Goal: Navigation & Orientation: Find specific page/section

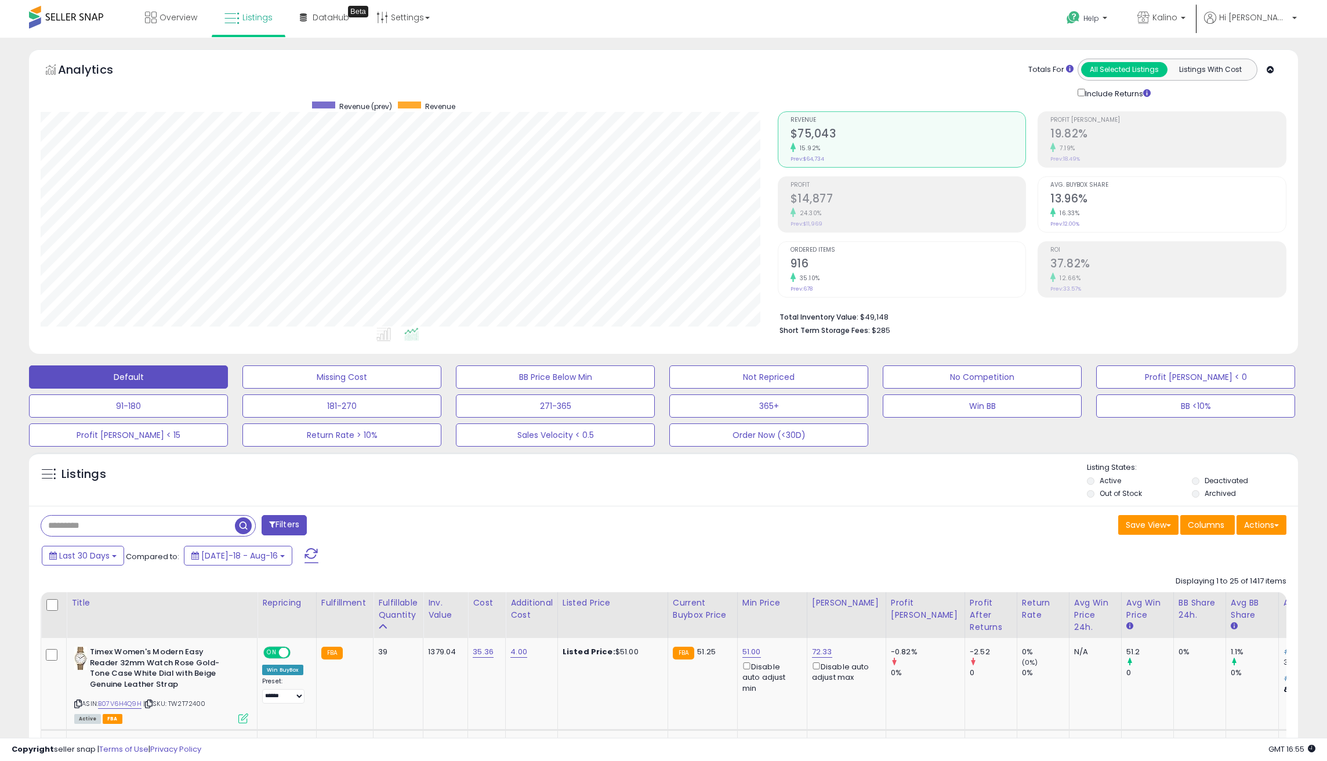
scroll to position [238, 737]
click at [152, 22] on icon at bounding box center [151, 18] width 12 height 12
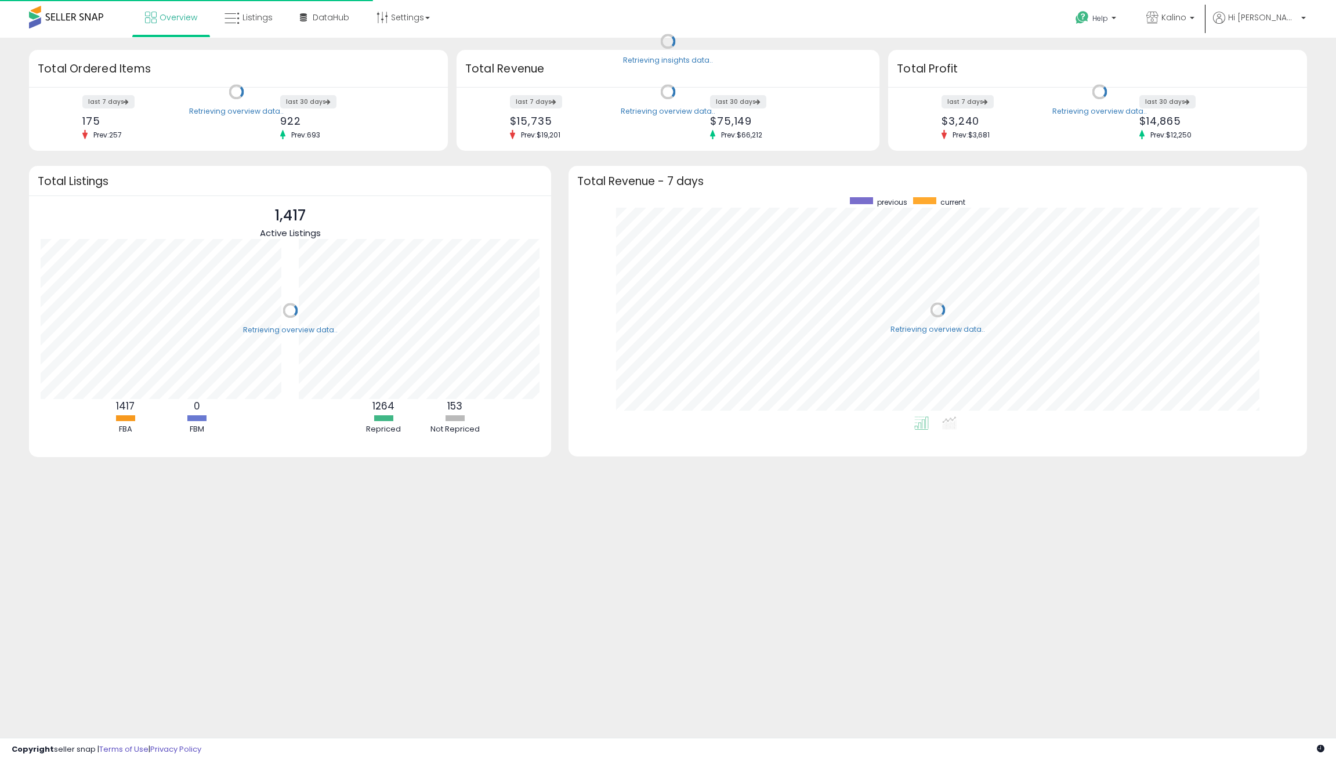
scroll to position [219, 715]
click at [494, 35] on div "Overview Listings" at bounding box center [433, 24] width 884 height 49
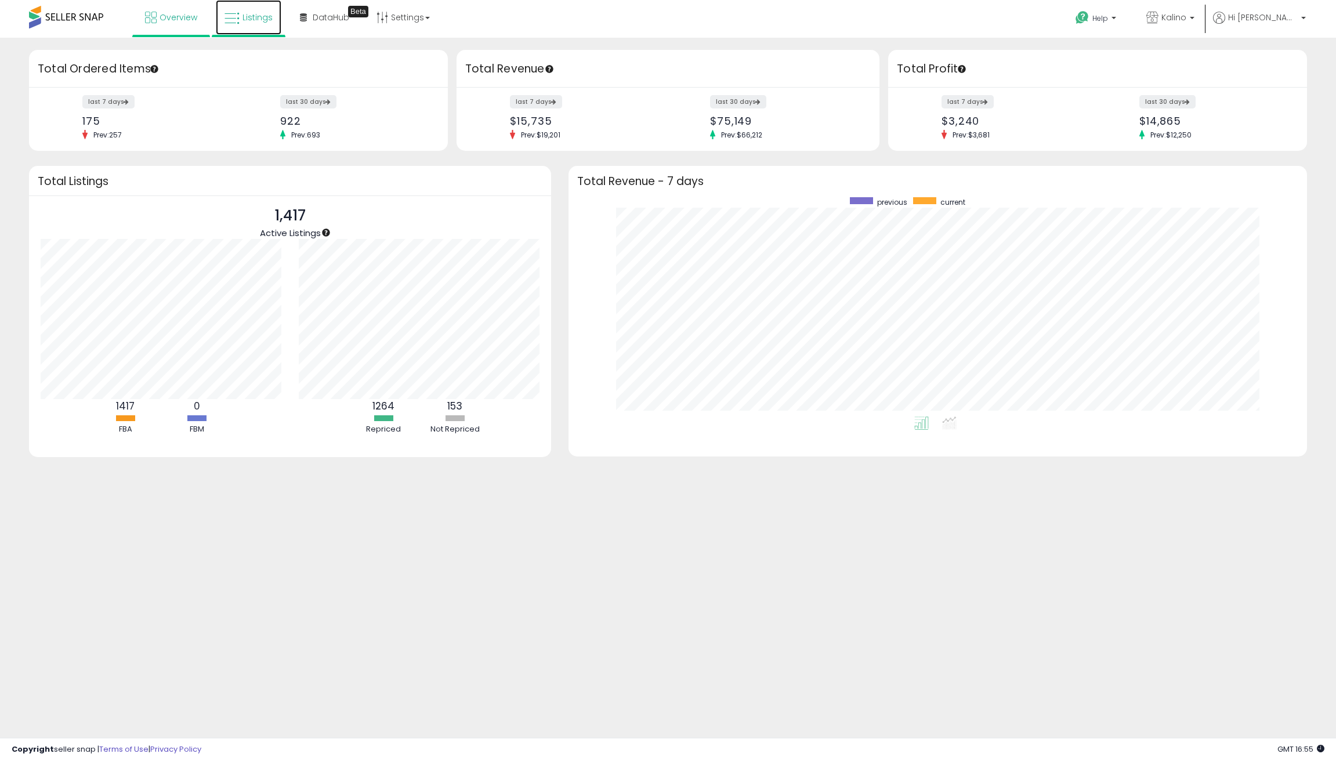
click at [252, 17] on span "Listings" at bounding box center [257, 18] width 30 height 12
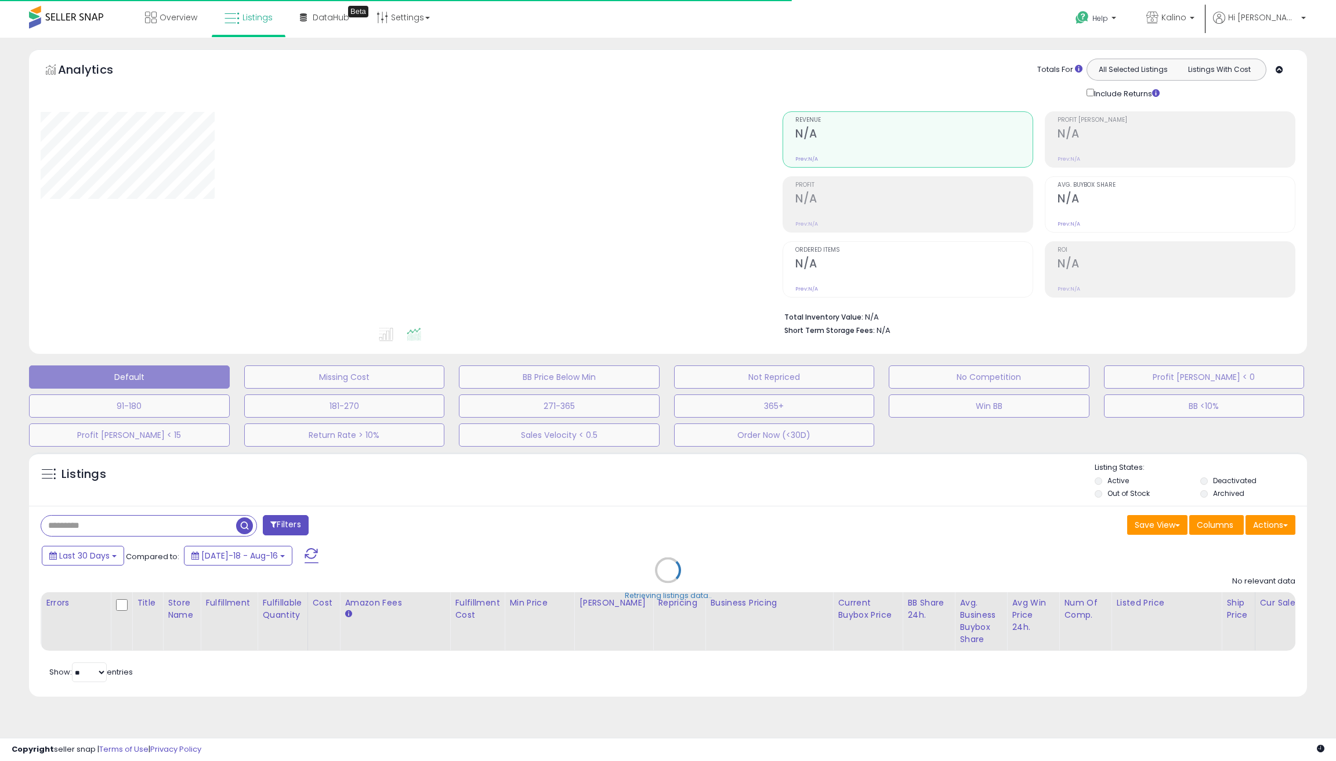
click at [606, 23] on div "Overview Listings Beta" at bounding box center [433, 24] width 884 height 49
click at [162, 19] on span "Overview" at bounding box center [178, 18] width 38 height 12
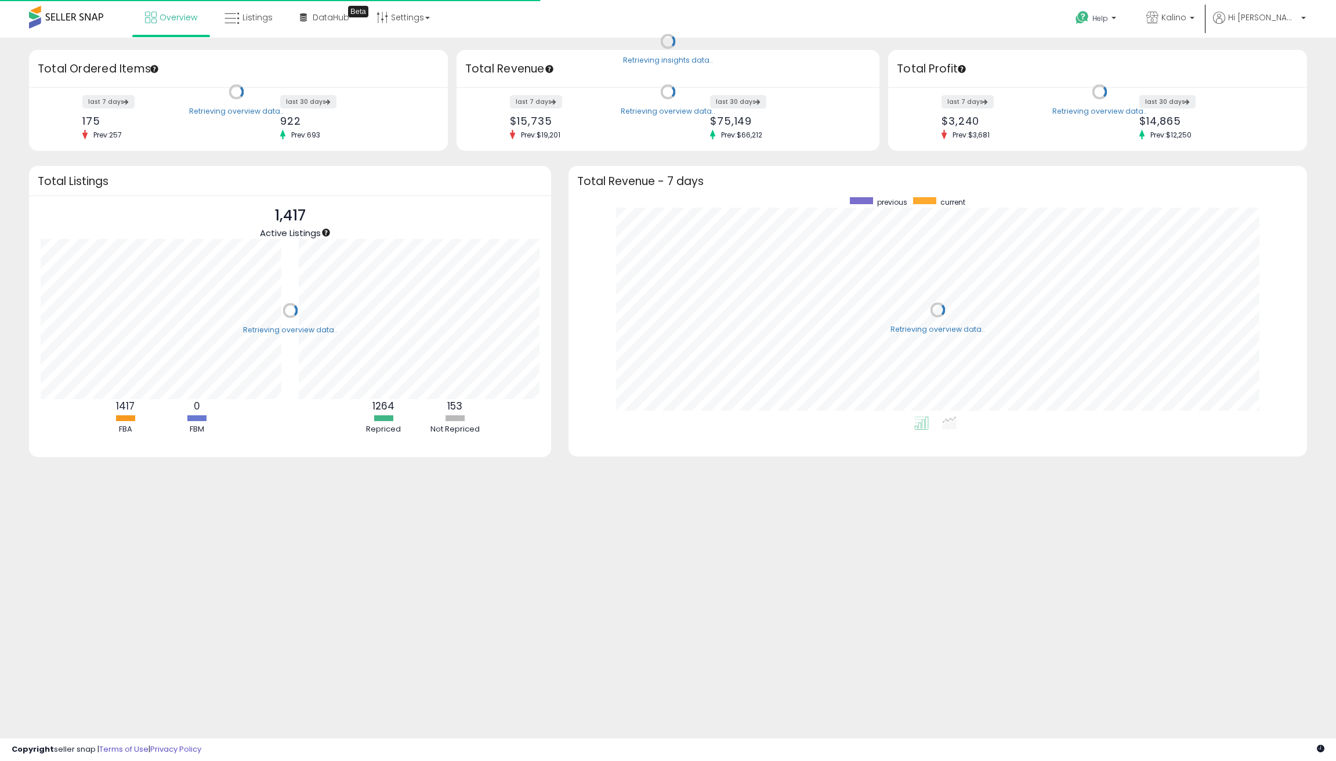
scroll to position [219, 715]
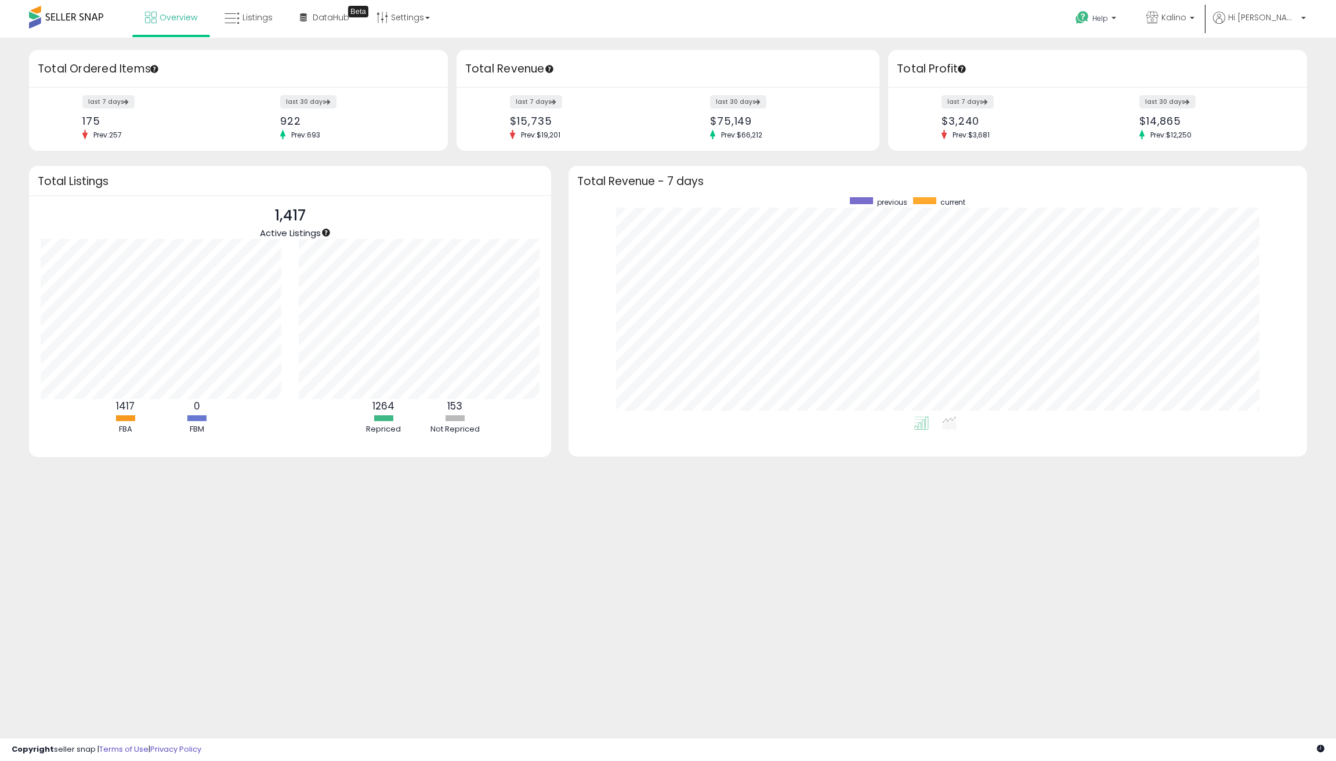
click at [71, 21] on span at bounding box center [66, 17] width 74 height 23
click at [72, 17] on span at bounding box center [66, 17] width 74 height 23
click at [596, 31] on div "Overview Listings Beta" at bounding box center [433, 24] width 884 height 49
click at [240, 26] on link "Listings" at bounding box center [249, 17] width 66 height 35
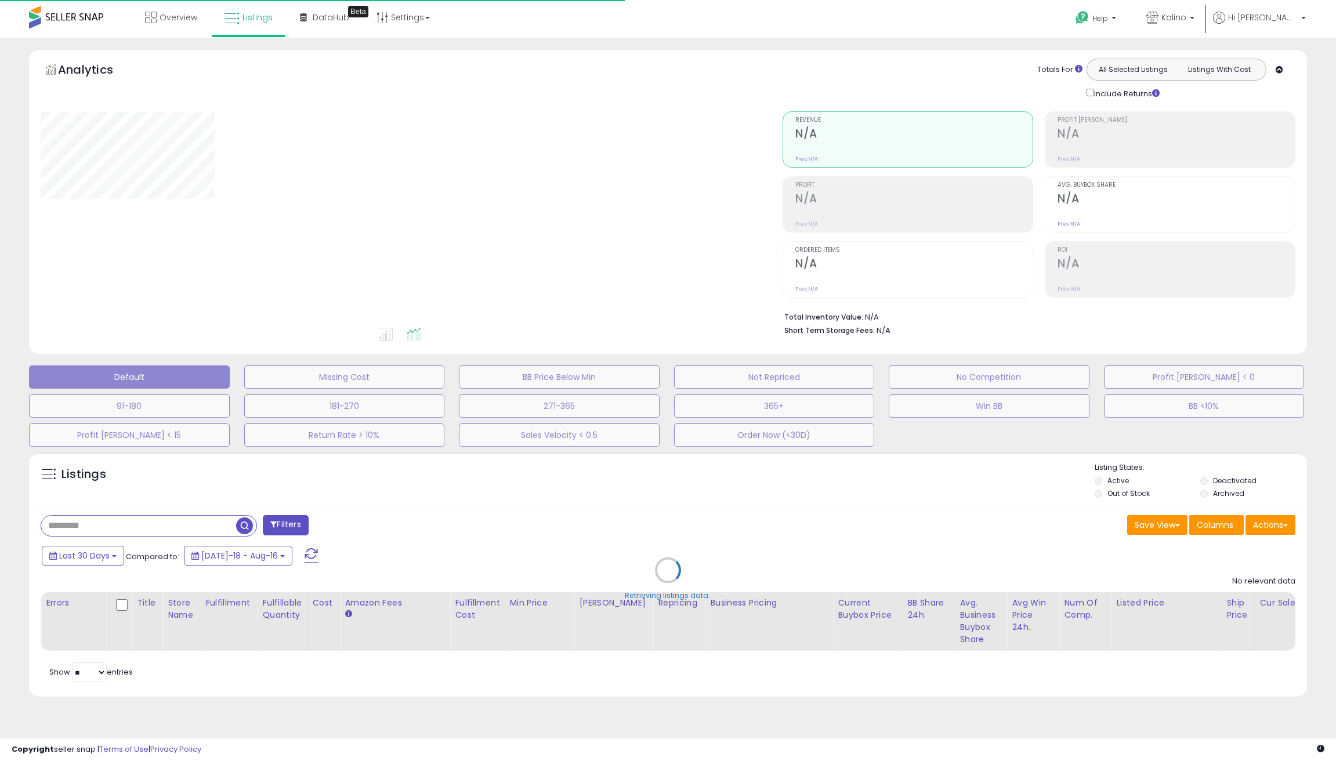
click at [665, 28] on div "Overview Listings Beta" at bounding box center [433, 24] width 884 height 49
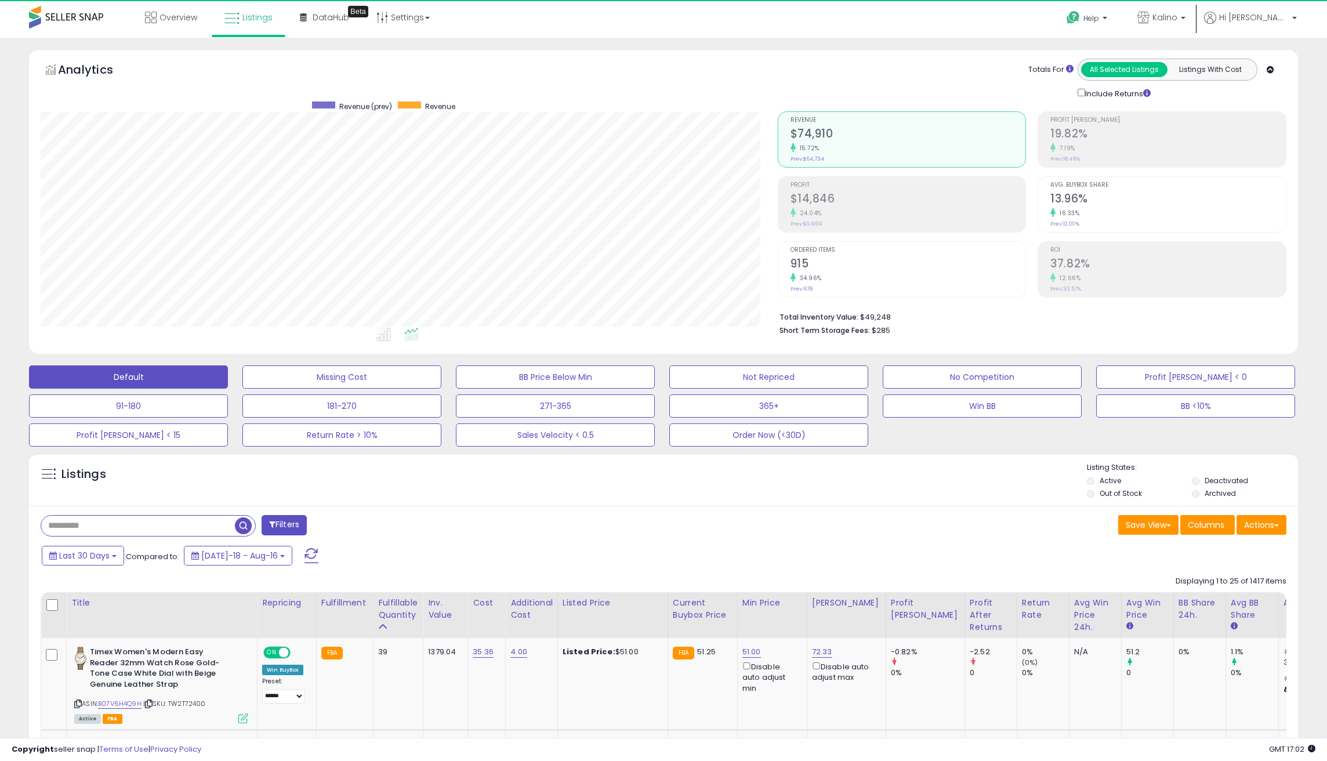
scroll to position [238, 737]
